Goal: Find specific page/section: Find specific page/section

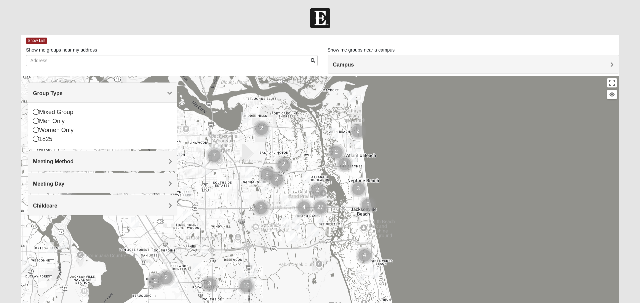
click at [36, 133] on icon at bounding box center [36, 130] width 6 height 6
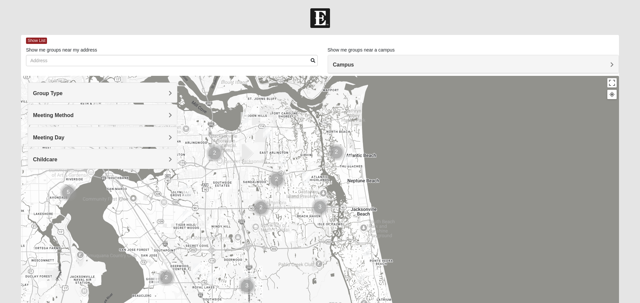
click at [167, 119] on div "Meeting Method" at bounding box center [102, 115] width 149 height 20
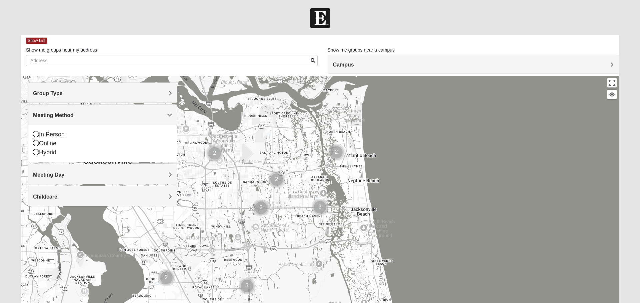
click at [36, 135] on icon at bounding box center [36, 134] width 6 height 6
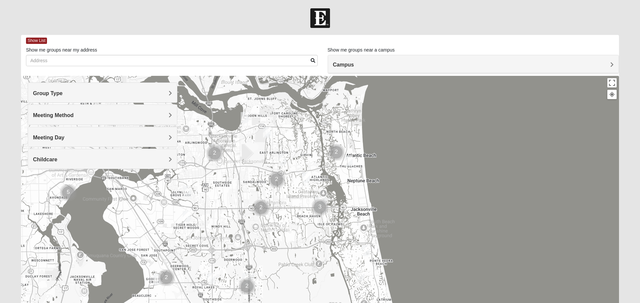
click at [153, 138] on h4 "Meeting Day" at bounding box center [102, 138] width 139 height 6
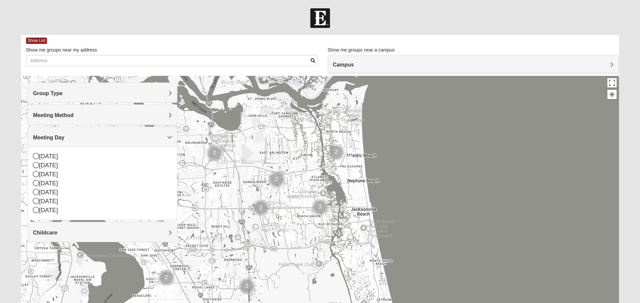
click at [35, 203] on icon at bounding box center [36, 201] width 6 height 6
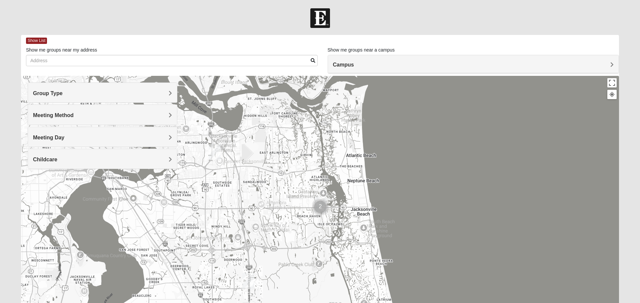
click at [57, 161] on span "Childcare" at bounding box center [45, 160] width 24 height 6
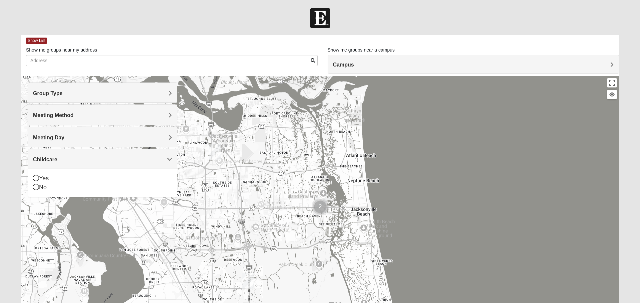
click at [36, 189] on icon at bounding box center [36, 187] width 6 height 6
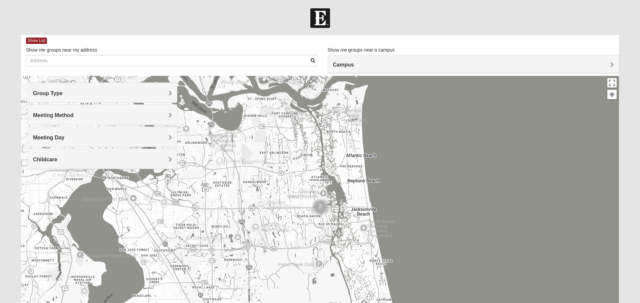
click at [609, 64] on h4 "Campus" at bounding box center [473, 65] width 281 height 6
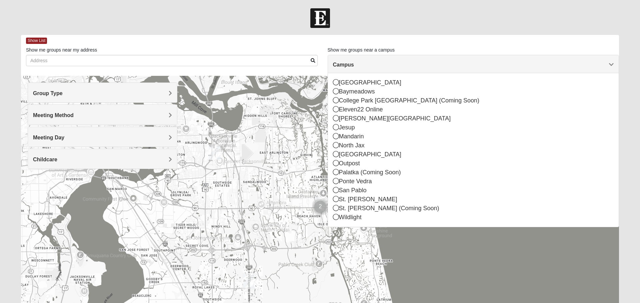
click at [335, 155] on icon at bounding box center [336, 154] width 6 height 6
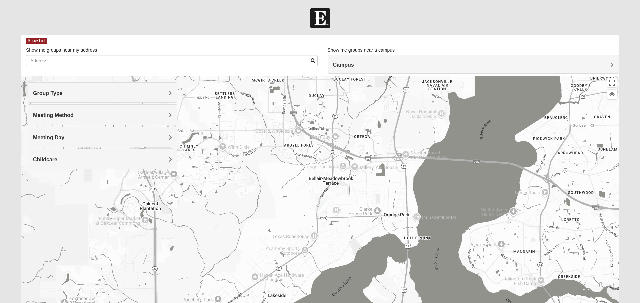
click at [614, 68] on div "Campus" at bounding box center [473, 64] width 291 height 18
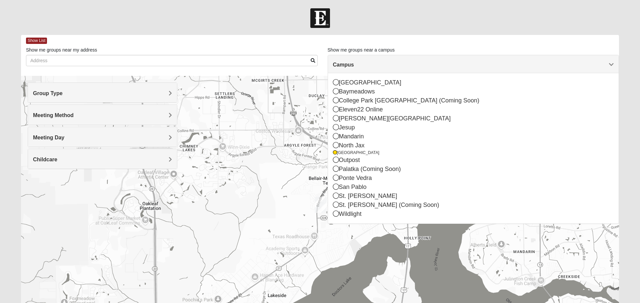
click at [497, 252] on div at bounding box center [320, 209] width 598 height 266
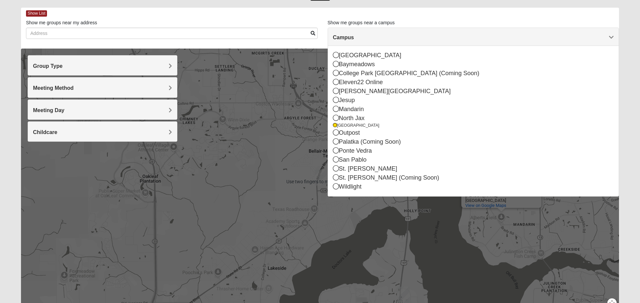
scroll to position [63, 0]
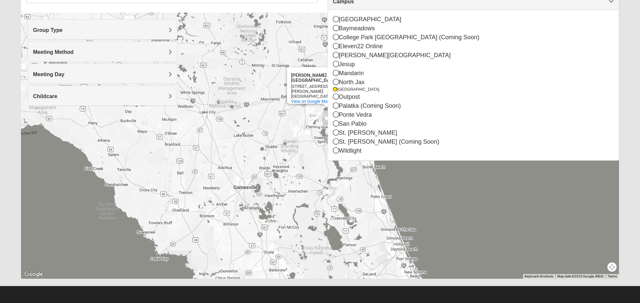
click at [331, 192] on img "Palatka (Coming Soon)" at bounding box center [333, 191] width 17 height 21
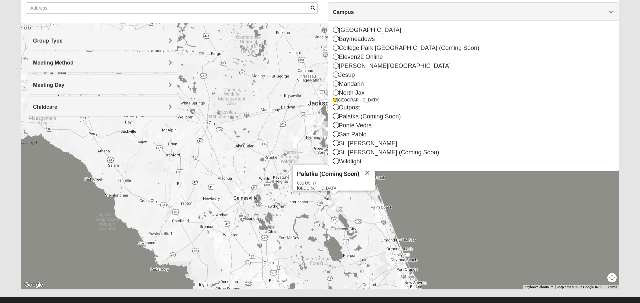
scroll to position [51, 0]
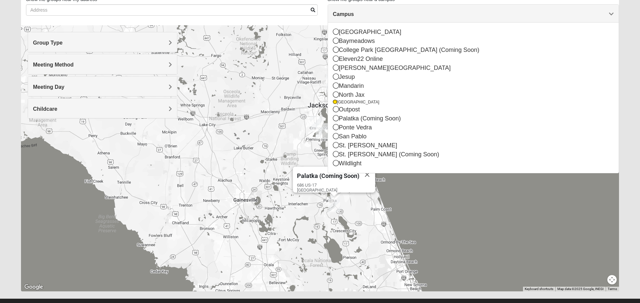
click at [608, 16] on h4 "Campus" at bounding box center [473, 14] width 281 height 6
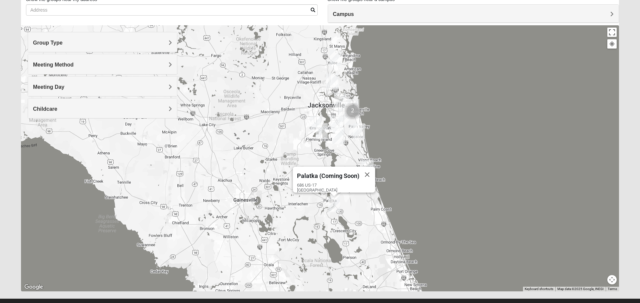
click at [359, 134] on img "Ponte Vedra" at bounding box center [358, 131] width 17 height 21
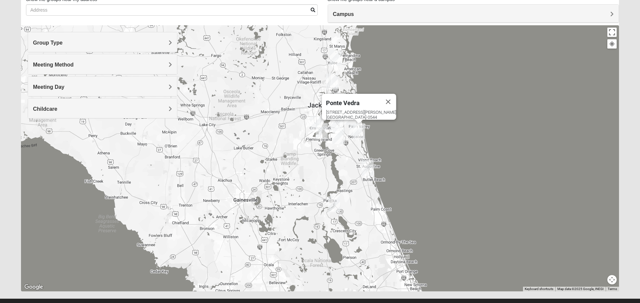
click at [340, 138] on img "St. Johns" at bounding box center [338, 136] width 17 height 21
click at [322, 134] on img "Orange Park" at bounding box center [315, 123] width 17 height 21
click at [315, 122] on img "Orange Park" at bounding box center [315, 123] width 17 height 21
click at [308, 102] on div "[STREET_ADDRESS][PERSON_NAME]" at bounding box center [318, 107] width 74 height 10
click at [317, 97] on div "[GEOGRAPHIC_DATA]" at bounding box center [310, 94] width 58 height 16
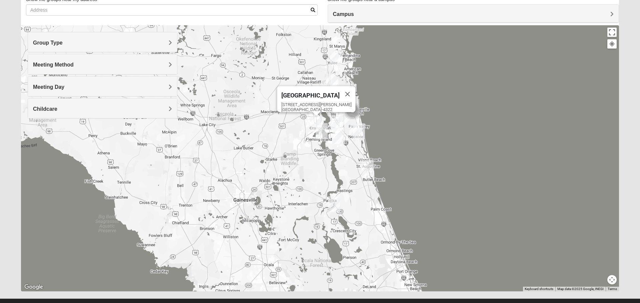
click at [315, 103] on div "[STREET_ADDRESS][PERSON_NAME]" at bounding box center [318, 107] width 74 height 10
click at [334, 126] on img "St. Johns" at bounding box center [338, 136] width 17 height 21
click at [323, 137] on img "Fleming Island" at bounding box center [321, 131] width 17 height 21
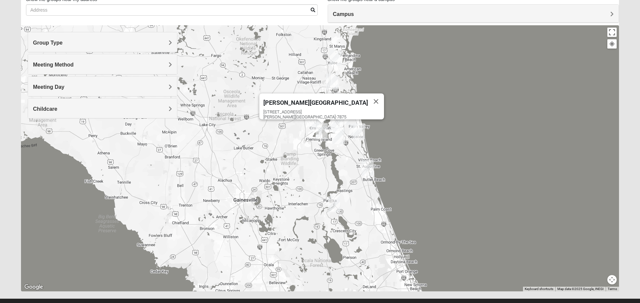
click at [314, 128] on img "Orange Park" at bounding box center [315, 123] width 17 height 21
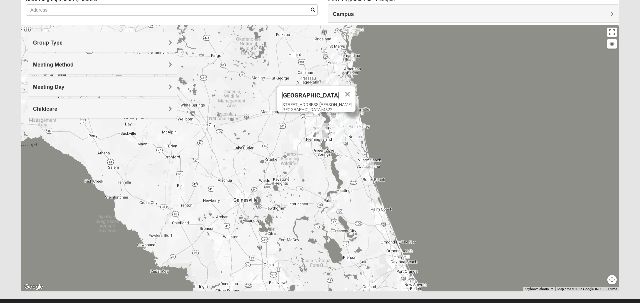
scroll to position [63, 0]
